Goal: Task Accomplishment & Management: Complete application form

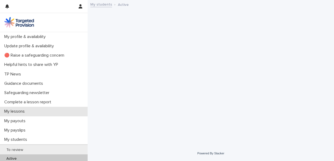
click at [22, 113] on p "My lessons" at bounding box center [15, 111] width 27 height 5
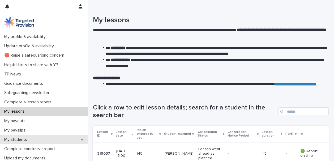
click at [51, 136] on div "My students" at bounding box center [44, 139] width 88 height 9
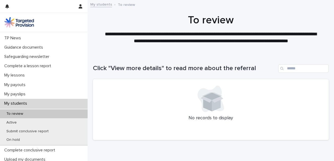
scroll to position [37, 0]
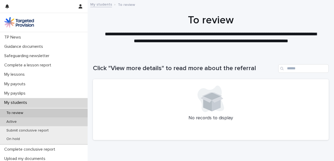
click at [44, 123] on div "Active" at bounding box center [44, 121] width 88 height 9
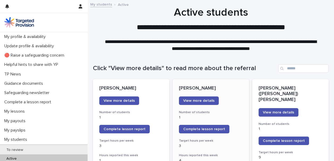
scroll to position [57, 0]
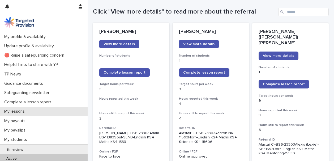
click at [37, 114] on div "My lessons" at bounding box center [44, 111] width 88 height 9
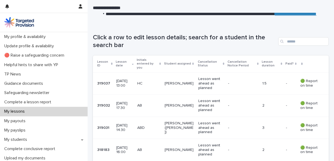
scroll to position [70, 0]
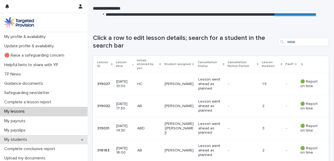
click at [39, 138] on div "My students" at bounding box center [44, 139] width 88 height 9
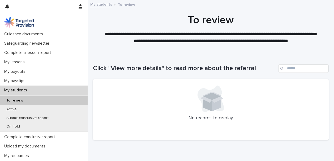
scroll to position [49, 0]
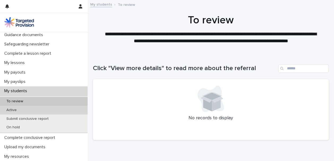
click at [26, 110] on div "Active" at bounding box center [44, 110] width 88 height 9
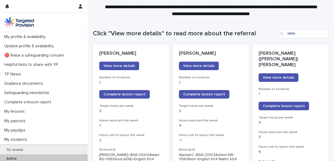
scroll to position [48, 0]
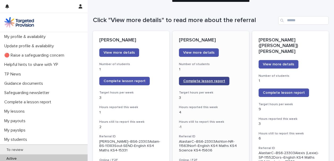
click at [200, 81] on span "Complete lesson report" at bounding box center [204, 81] width 42 height 4
click at [211, 82] on span "Complete lesson report" at bounding box center [204, 81] width 42 height 4
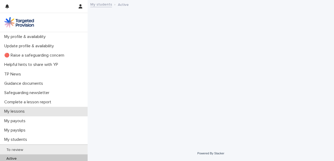
click at [53, 109] on div "My lessons" at bounding box center [44, 111] width 88 height 9
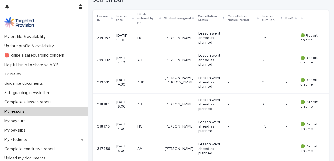
scroll to position [126, 0]
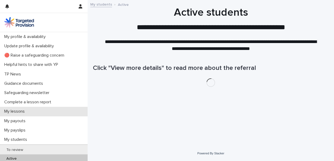
click at [44, 114] on div "My lessons" at bounding box center [44, 111] width 88 height 9
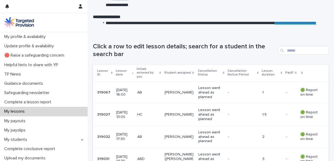
scroll to position [70, 0]
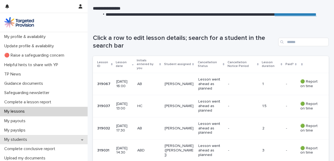
click at [56, 141] on div "My students" at bounding box center [44, 139] width 88 height 9
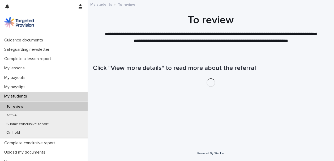
scroll to position [52, 0]
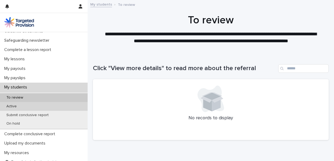
click at [45, 104] on div "Active" at bounding box center [44, 106] width 88 height 9
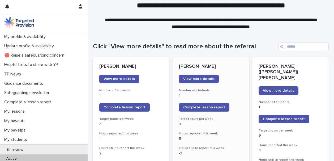
scroll to position [30, 0]
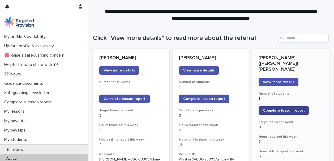
click at [285, 109] on span "Complete lesson report" at bounding box center [284, 111] width 42 height 4
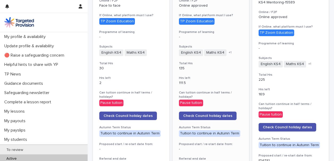
scroll to position [66, 0]
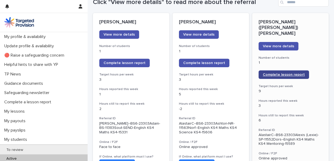
click at [273, 72] on link "Complete lesson report" at bounding box center [284, 74] width 50 height 9
